Goal: Check status: Check status

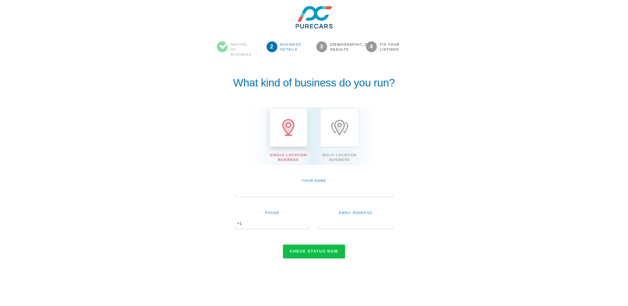
click at [274, 193] on input "text" at bounding box center [314, 192] width 158 height 11
type input "kate wilson"
click at [274, 221] on input "text" at bounding box center [272, 224] width 74 height 11
type input "7657200550"
click at [349, 224] on input "text" at bounding box center [356, 224] width 74 height 11
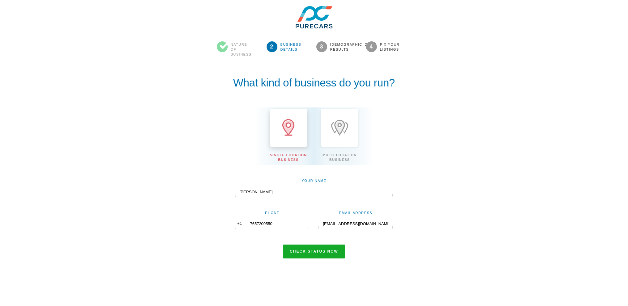
type input "katew@purecars.com"
click at [308, 252] on button "Check status now" at bounding box center [314, 252] width 62 height 14
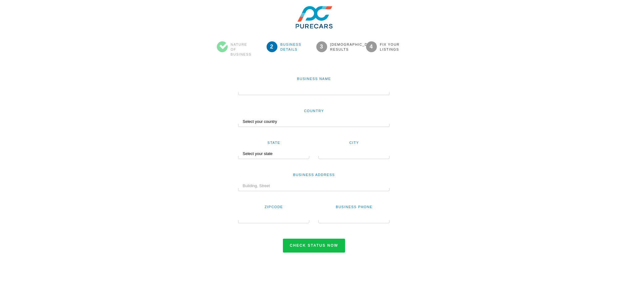
click at [268, 95] on div "Country Select your country [GEOGRAPHIC_DATA] [GEOGRAPHIC_DATA] [GEOGRAPHIC_DAT…" at bounding box center [314, 111] width 161 height 32
click at [260, 88] on input "text" at bounding box center [313, 90] width 151 height 11
paste input "Volkswagen [GEOGRAPHIC_DATA]"
type input "Volkswagen [GEOGRAPHIC_DATA]"
click at [282, 122] on select "Select your country [GEOGRAPHIC_DATA] [GEOGRAPHIC_DATA] [GEOGRAPHIC_DATA] [GEOG…" at bounding box center [313, 121] width 151 height 11
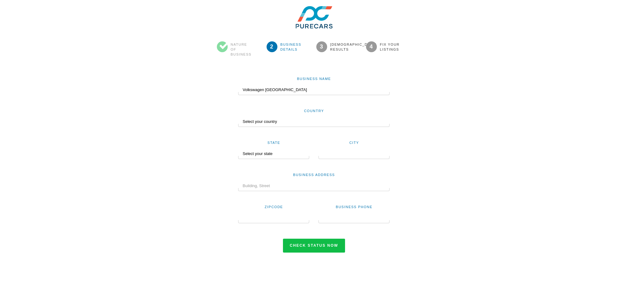
select select "US"
click at [238, 116] on select "Select your country [GEOGRAPHIC_DATA] [GEOGRAPHIC_DATA] [GEOGRAPHIC_DATA] [GEOG…" at bounding box center [313, 121] width 151 height 11
click at [276, 155] on select "Select your state [US_STATE] [US_STATE] [US_STATE] [US_STATE] [US_STATE] [US_ST…" at bounding box center [271, 154] width 67 height 11
select select "CA"
click at [238, 149] on select "Select your state [US_STATE] [US_STATE] [US_STATE] [US_STATE] [US_STATE] [US_ST…" at bounding box center [271, 154] width 67 height 11
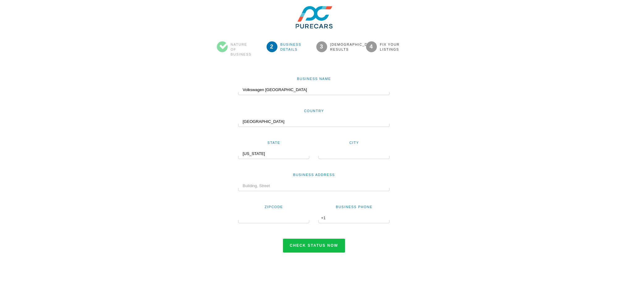
click at [363, 156] on div at bounding box center [354, 157] width 71 height 3
click at [341, 155] on input "text" at bounding box center [354, 154] width 71 height 11
paste input "Volkswagen [GEOGRAPHIC_DATA]"
drag, startPoint x: 347, startPoint y: 155, endPoint x: 297, endPoint y: 154, distance: 49.7
click at [302, 154] on div "State Select your state [US_STATE] [US_STATE] [US_STATE] [US_STATE] [US_STATE] …" at bounding box center [314, 143] width 161 height 32
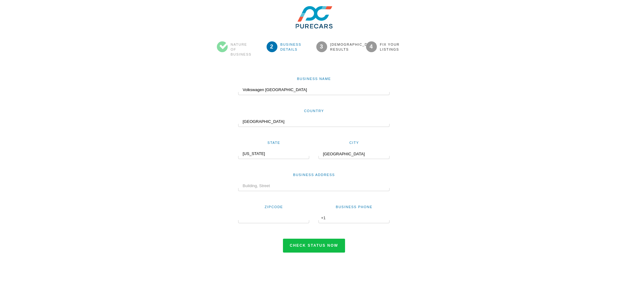
type input "[GEOGRAPHIC_DATA]"
click at [275, 187] on input "text" at bounding box center [313, 186] width 151 height 11
paste input "[STREET_ADDRESS]"
type input "[STREET_ADDRESS]"
click at [285, 218] on input "text" at bounding box center [273, 218] width 71 height 11
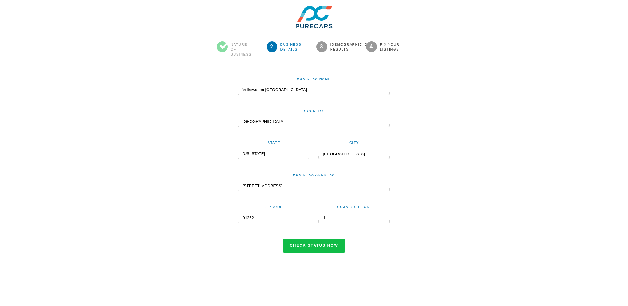
type input "91362"
click at [369, 219] on input "text" at bounding box center [354, 218] width 71 height 11
paste input "[PHONE_NUMBER]"
type input "[PHONE_NUMBER]"
click at [306, 246] on button "Check status now" at bounding box center [314, 246] width 62 height 14
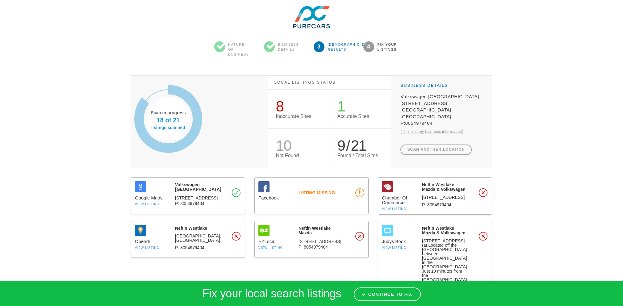
click at [65, 199] on body "Scan Results Nature of Business Business Details 3 Scan Results 4 Fix your List…" at bounding box center [311, 279] width 623 height 559
